Goal: Task Accomplishment & Management: Manage account settings

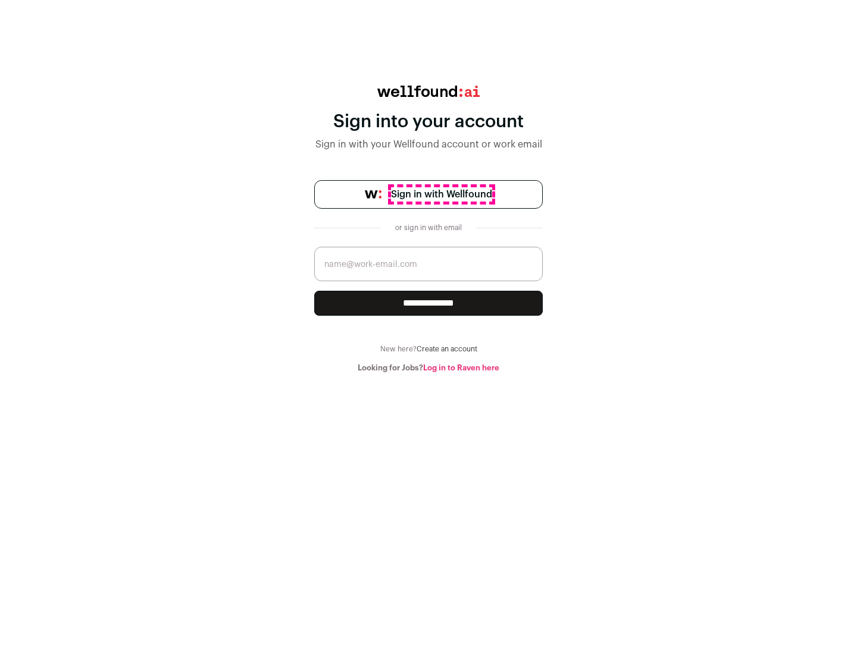
click at [441, 195] on span "Sign in with Wellfound" at bounding box center [441, 194] width 101 height 14
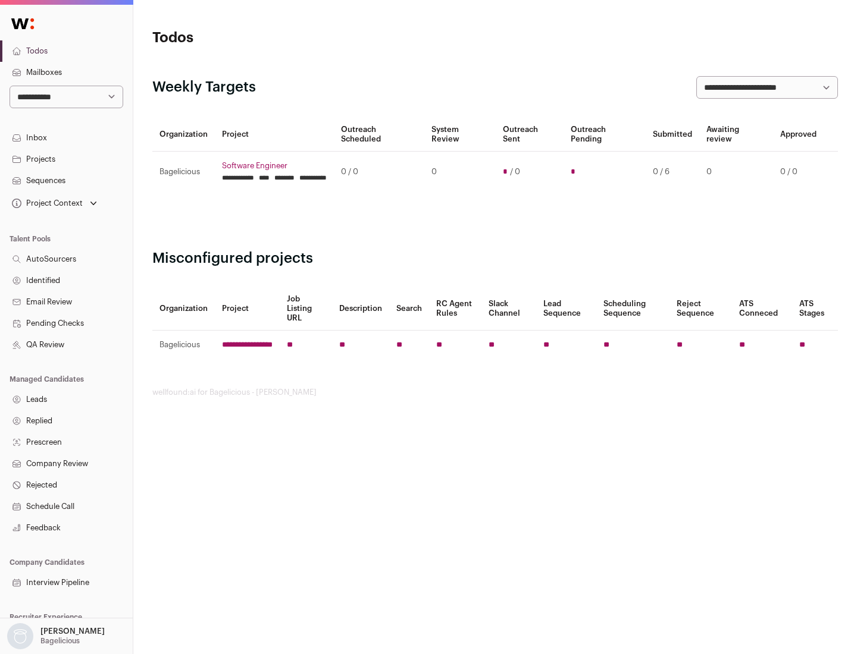
click at [66, 159] on link "Projects" at bounding box center [66, 159] width 133 height 21
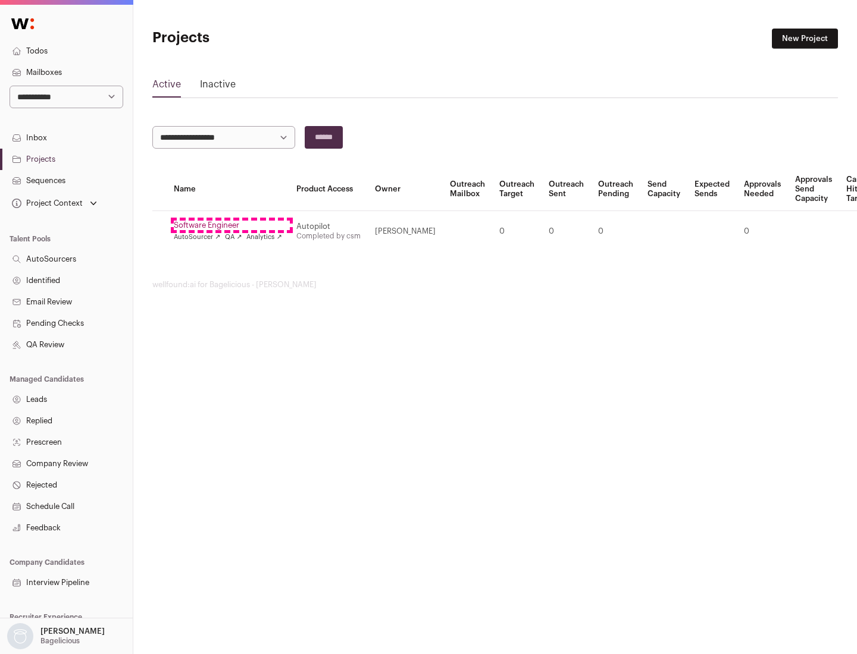
click at [231, 225] on link "Software Engineer" at bounding box center [228, 226] width 108 height 10
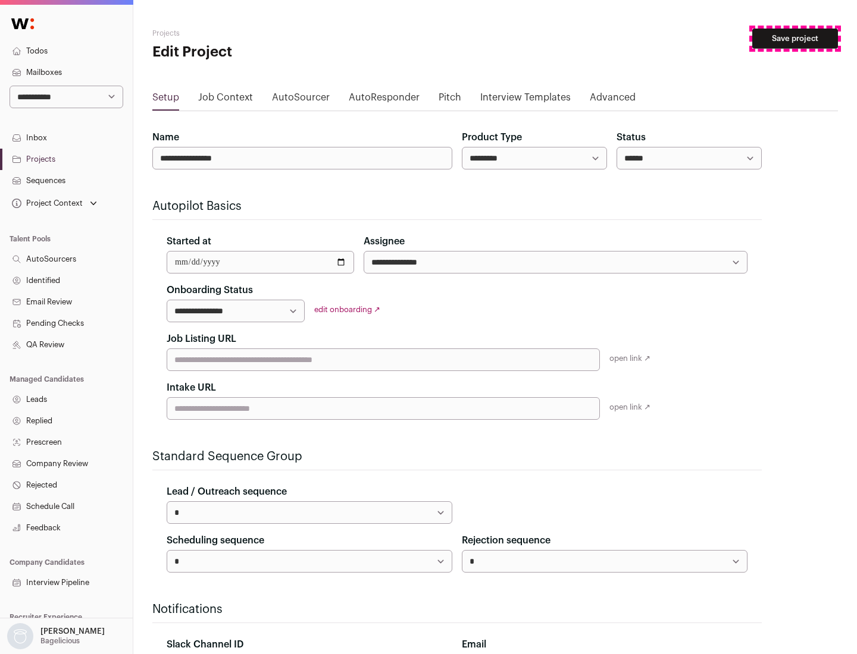
click at [795, 39] on button "Save project" at bounding box center [795, 39] width 86 height 20
